Goal: Find specific page/section: Find specific page/section

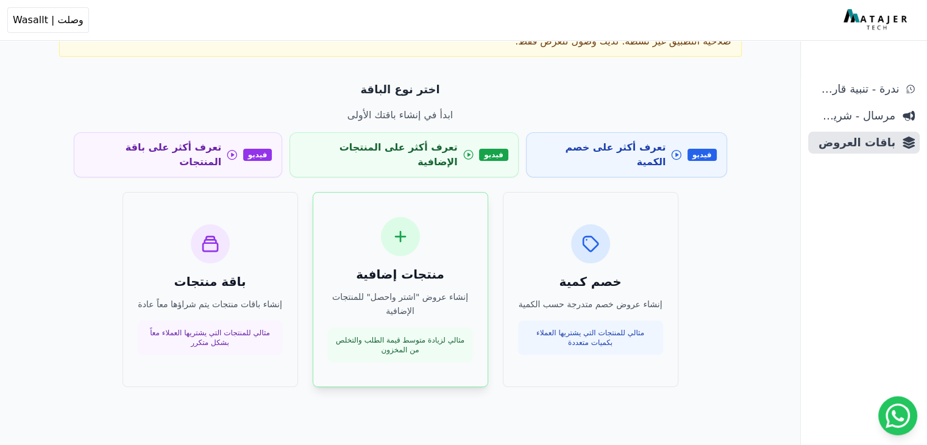
scroll to position [90, 0]
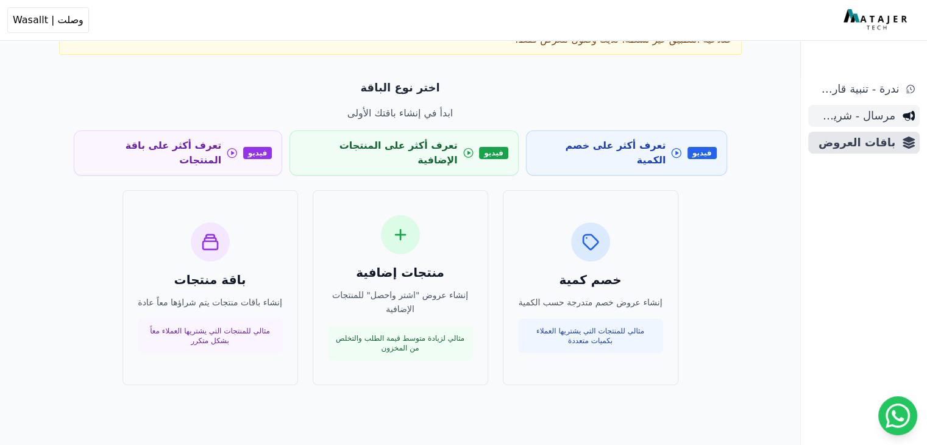
click at [854, 110] on span "مرسال - شريط دعاية" at bounding box center [854, 115] width 82 height 17
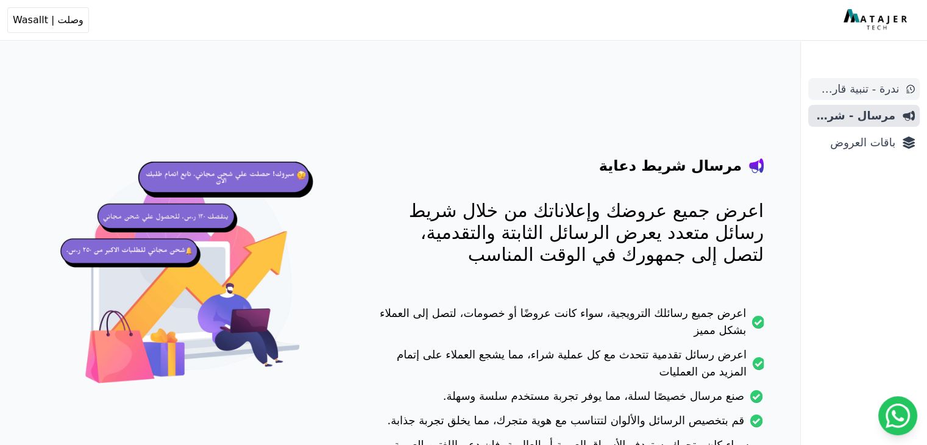
click at [856, 98] on link "ندرة - تنبية قارب علي النفاذ" at bounding box center [864, 89] width 112 height 22
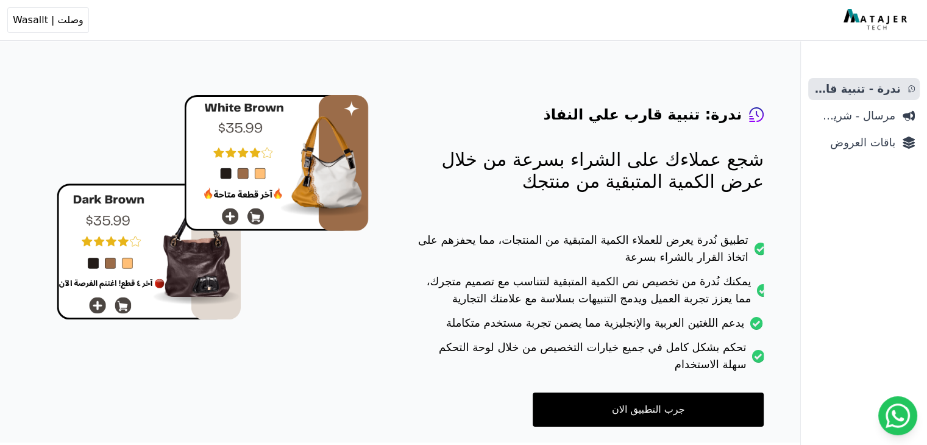
scroll to position [30, 0]
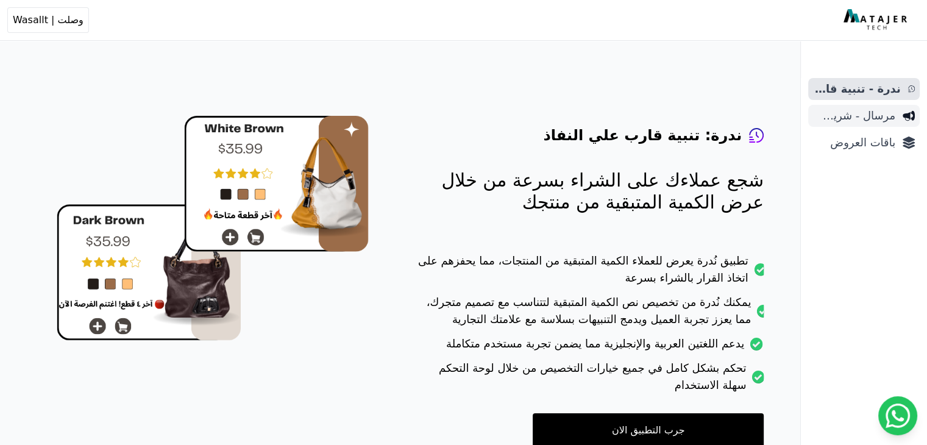
click at [858, 118] on span "مرسال - شريط دعاية" at bounding box center [854, 115] width 82 height 17
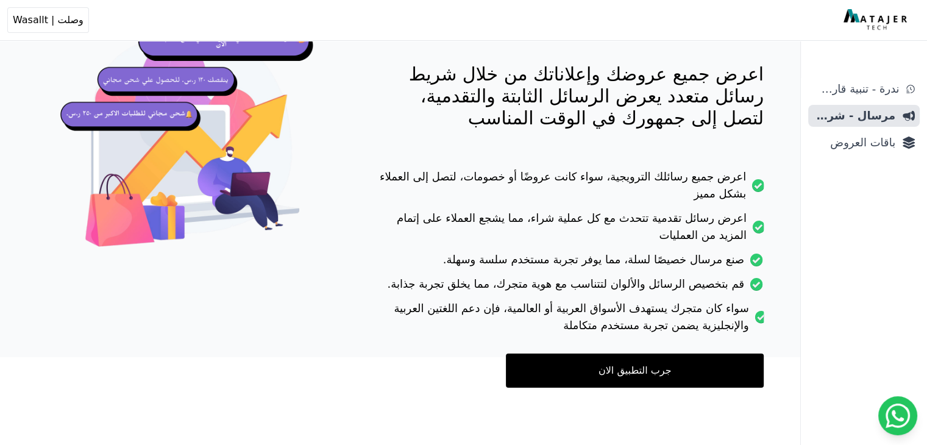
scroll to position [138, 0]
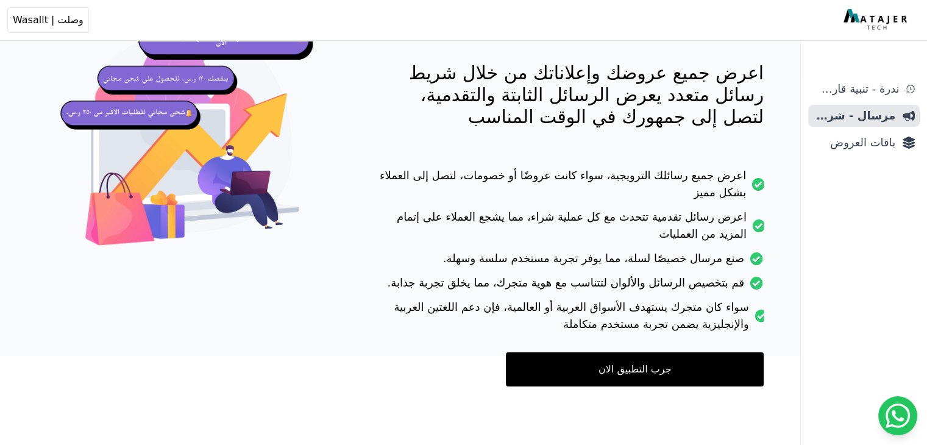
click at [609, 370] on link "جرب التطبيق الان" at bounding box center [635, 369] width 258 height 34
